Goal: Find specific page/section: Find specific page/section

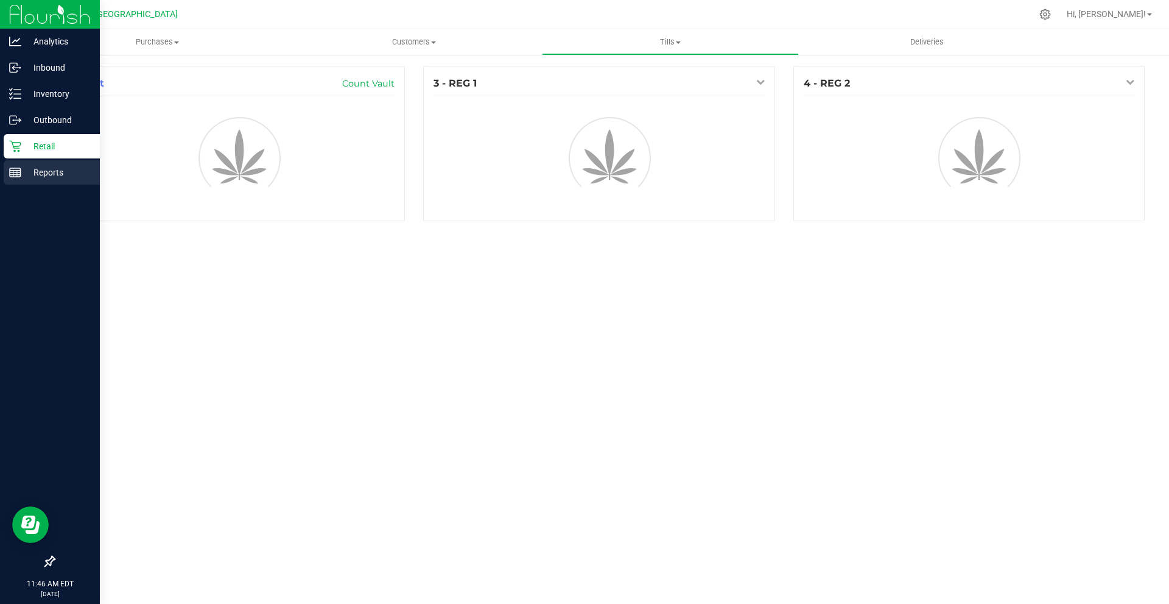
click at [18, 173] on icon at bounding box center [15, 172] width 12 height 12
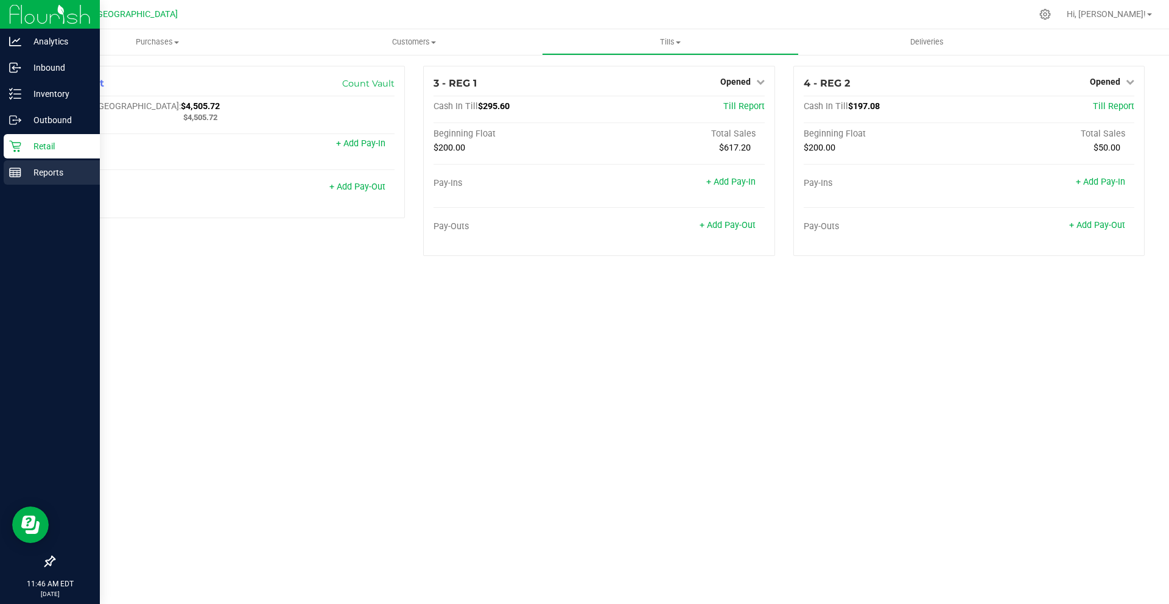
click at [18, 173] on icon at bounding box center [15, 172] width 12 height 12
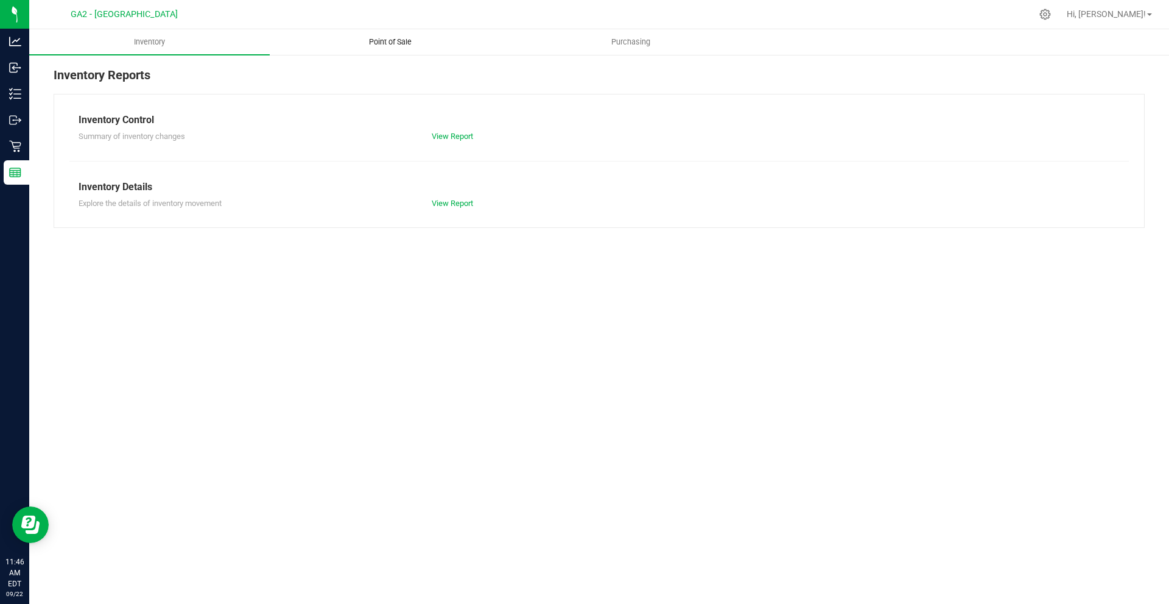
click at [372, 40] on span "Point of Sale" at bounding box center [391, 42] width 76 height 11
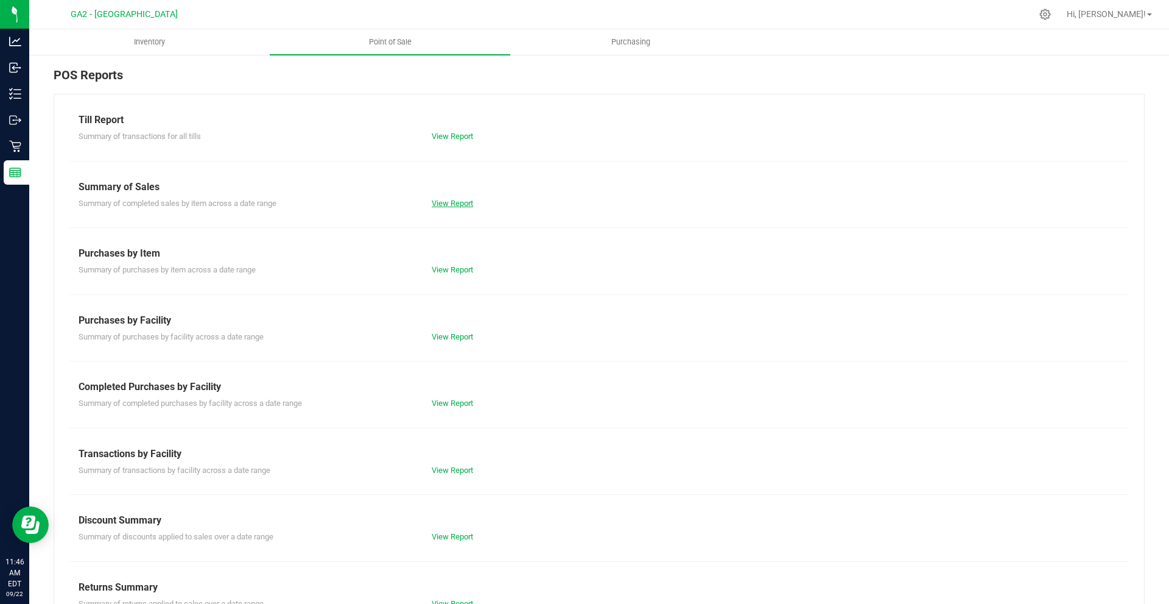
click at [442, 204] on link "View Report" at bounding box center [452, 203] width 41 height 9
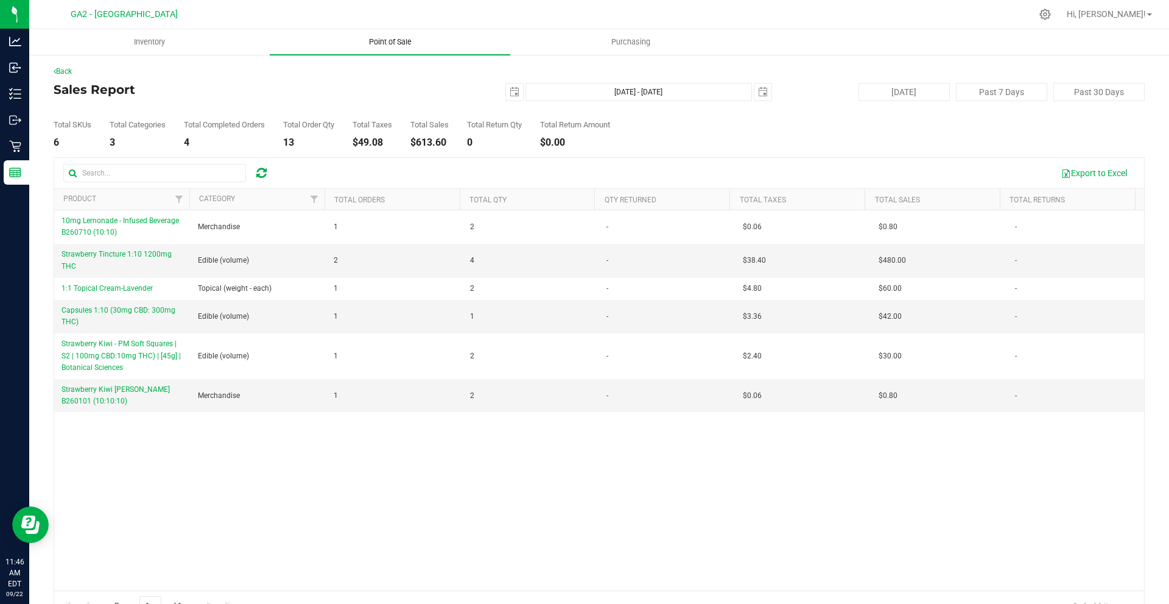
click at [421, 43] on span "Point of Sale" at bounding box center [391, 42] width 76 height 11
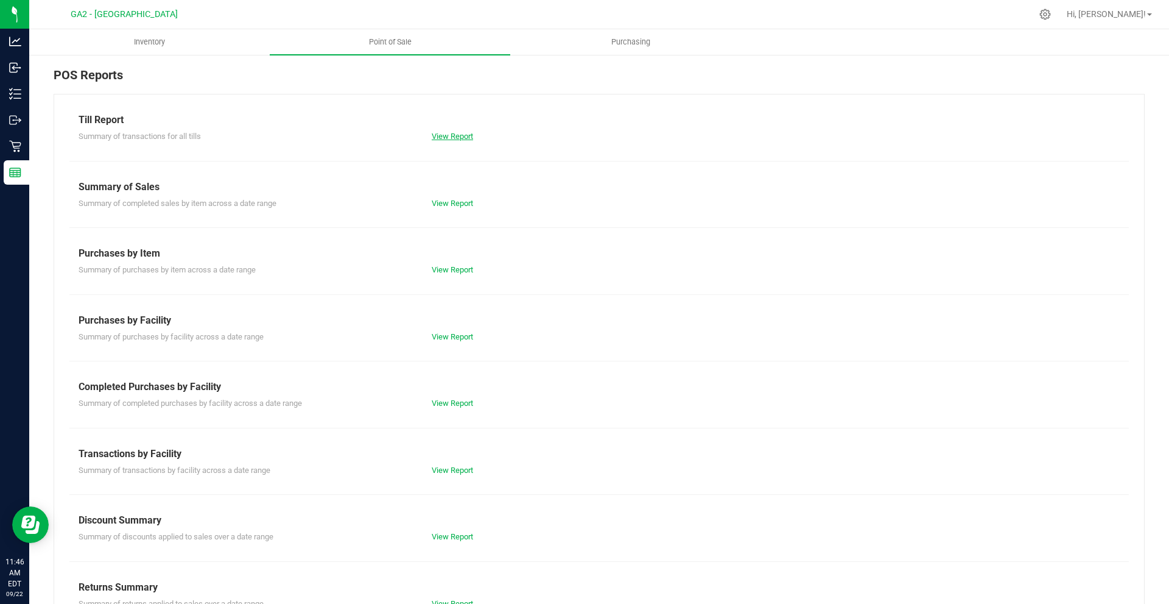
click at [453, 133] on link "View Report" at bounding box center [452, 136] width 41 height 9
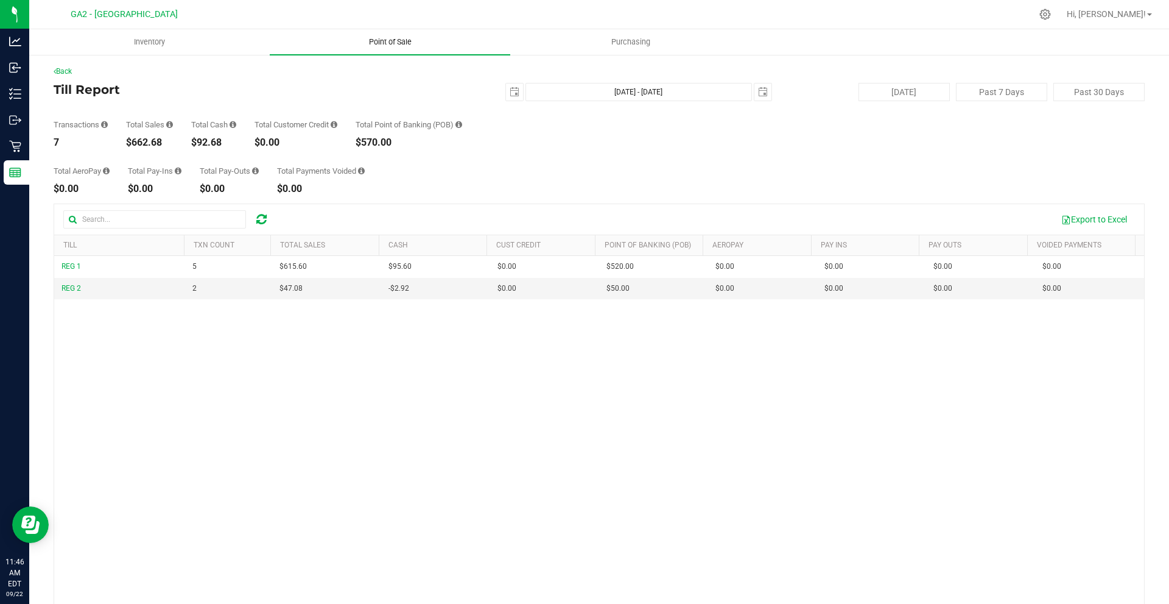
click at [395, 37] on span "Point of Sale" at bounding box center [391, 42] width 76 height 11
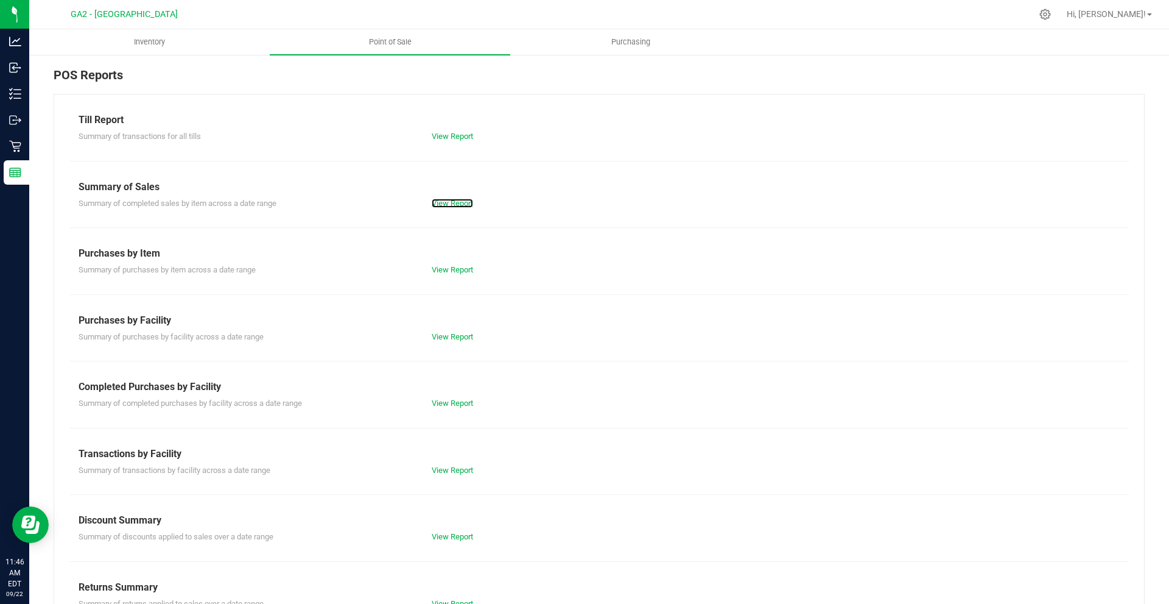
click at [449, 201] on link "View Report" at bounding box center [452, 203] width 41 height 9
